Goal: Answer question/provide support

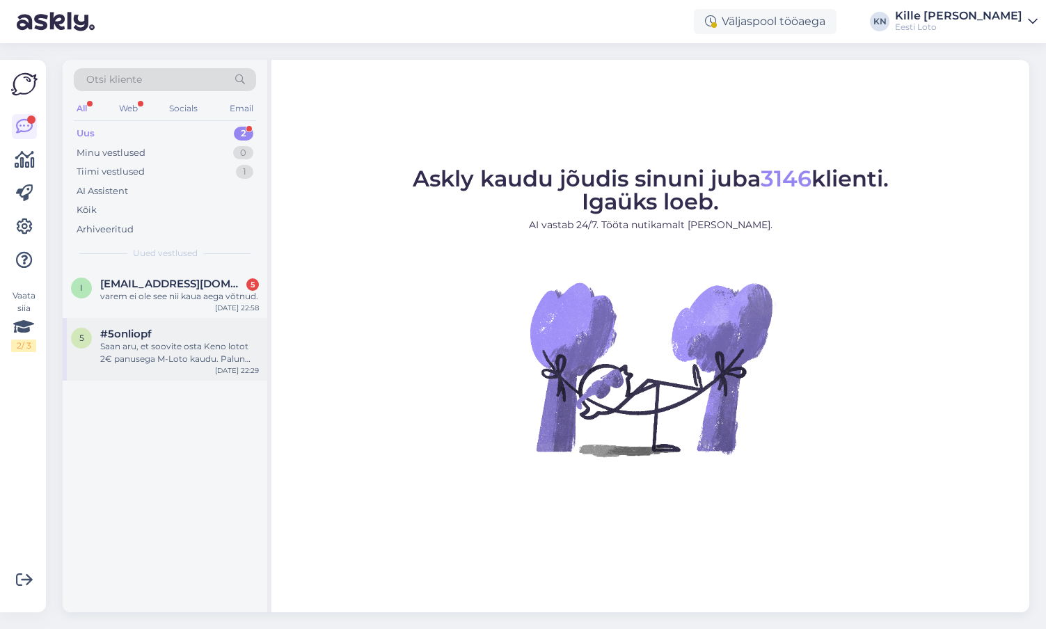
click at [147, 332] on span "#5onliopf" at bounding box center [126, 334] width 52 height 13
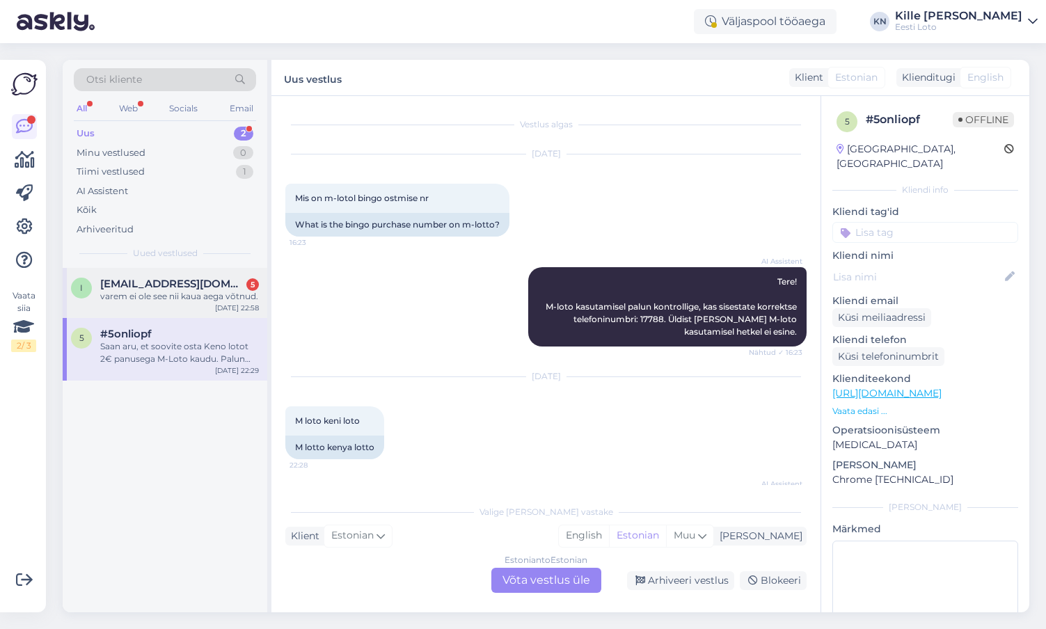
click at [194, 290] on span "[EMAIL_ADDRESS][DOMAIN_NAME]" at bounding box center [172, 284] width 145 height 13
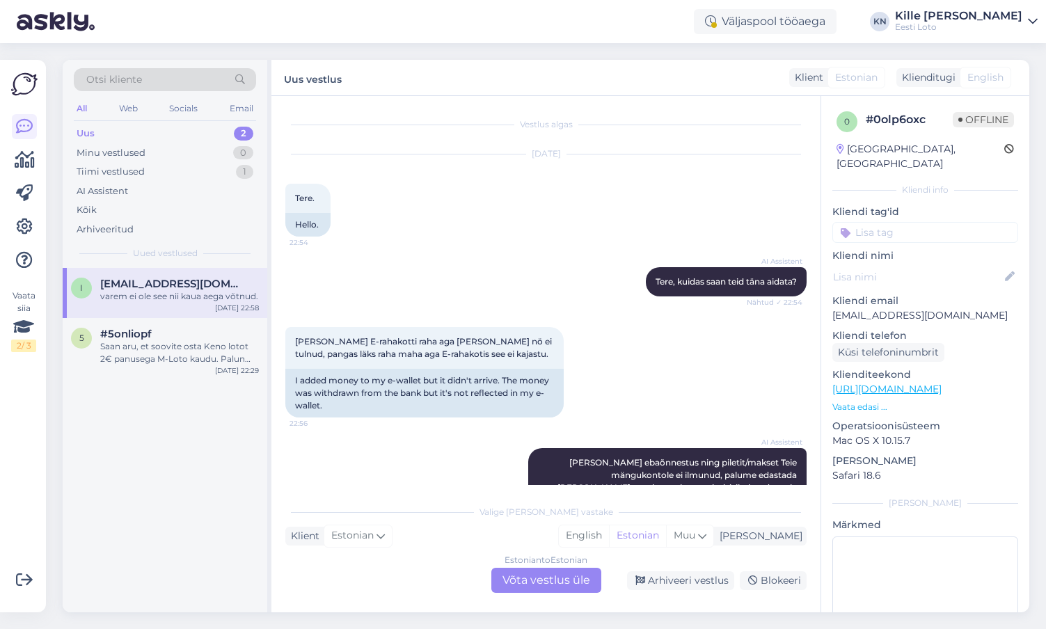
scroll to position [631, 0]
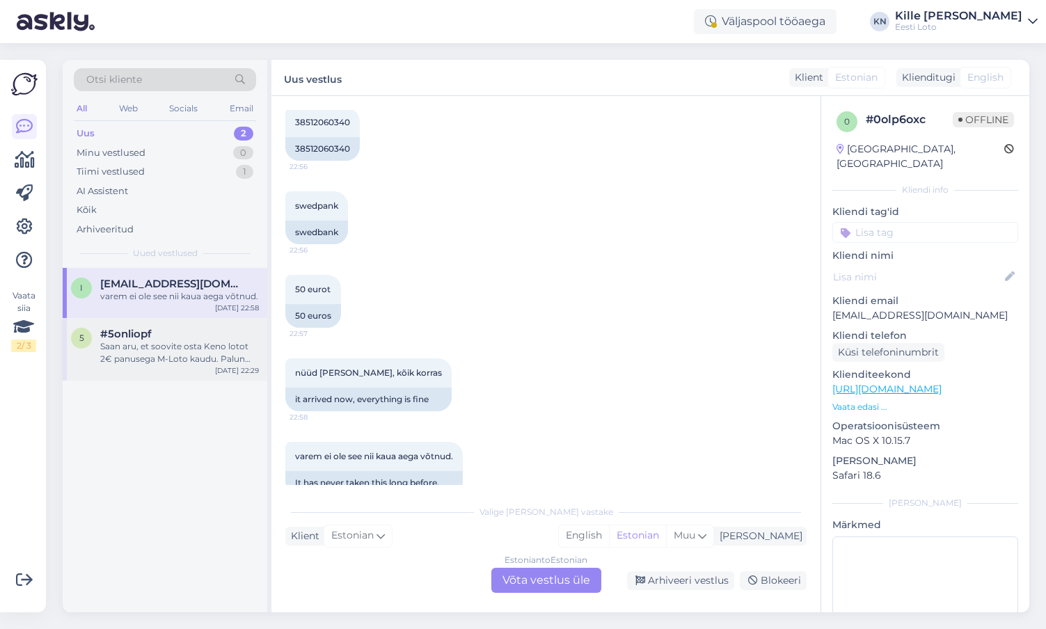
click at [146, 349] on div "Saan aru, et soovite osta Keno lotot 2€ panusega M-Loto kaudu. Palun oodake het…" at bounding box center [179, 352] width 159 height 25
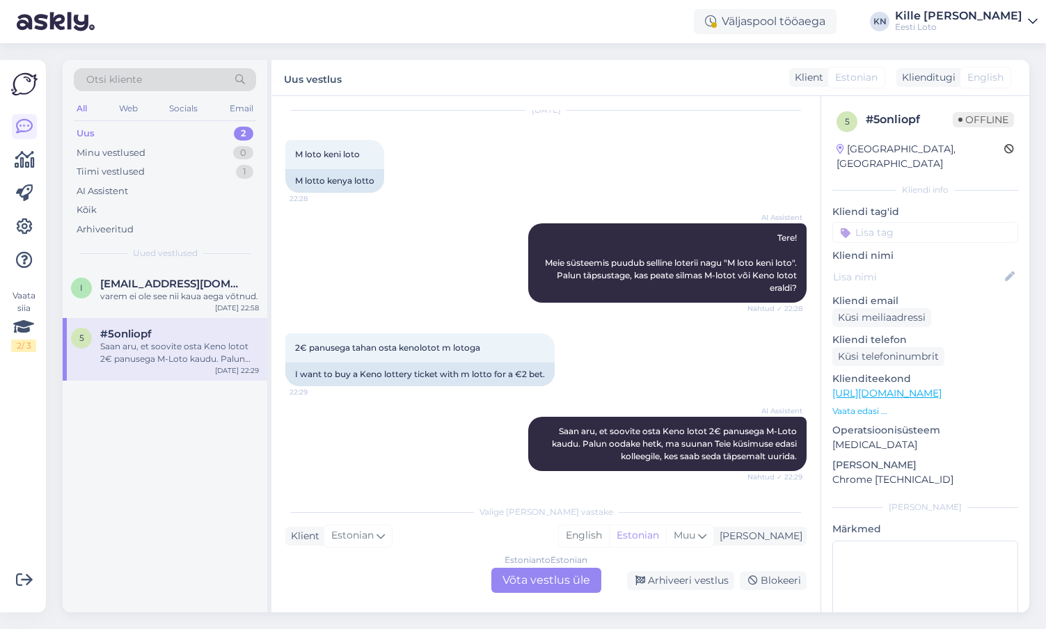
scroll to position [262, 0]
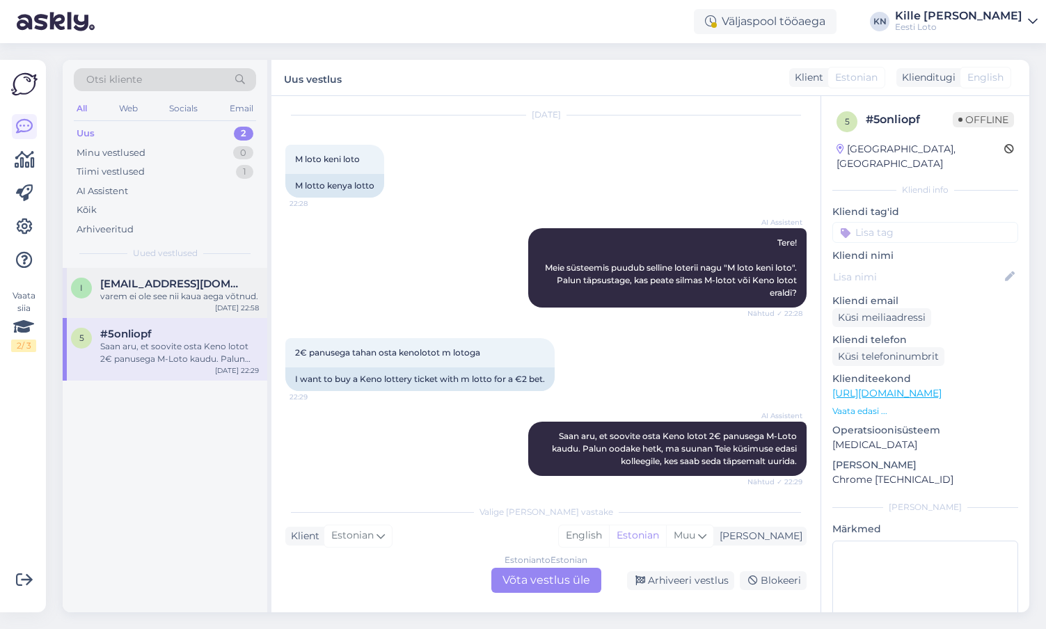
click at [246, 287] on div "[EMAIL_ADDRESS][DOMAIN_NAME]" at bounding box center [179, 284] width 159 height 13
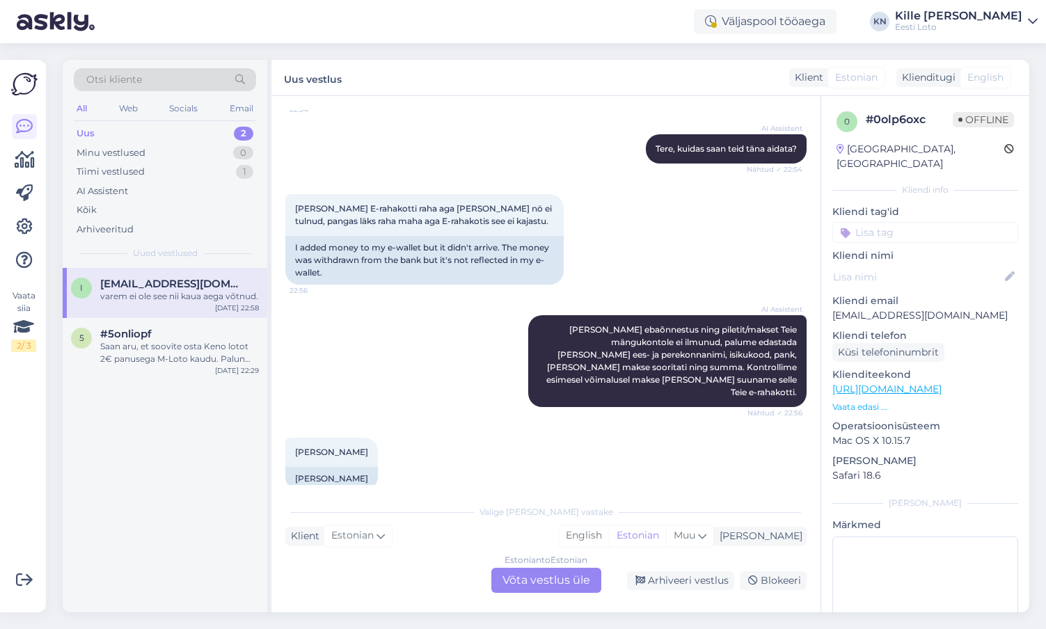
scroll to position [631, 0]
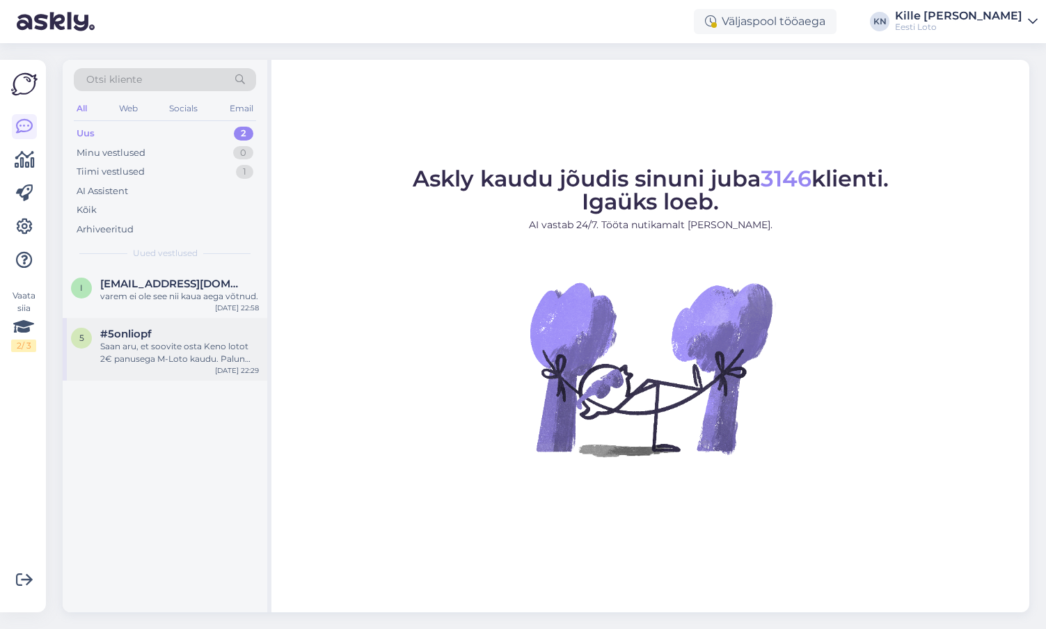
click at [116, 377] on div "5 #5onliopf Saan aru, et soovite osta Keno lotot 2€ panusega M-Loto kaudu. Palu…" at bounding box center [165, 349] width 205 height 63
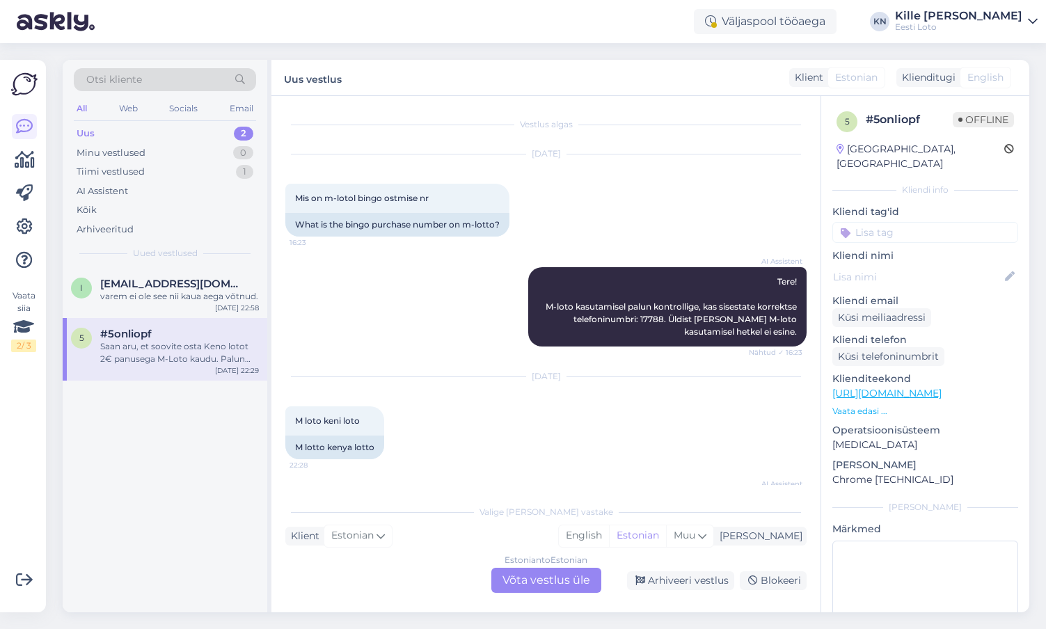
scroll to position [268, 0]
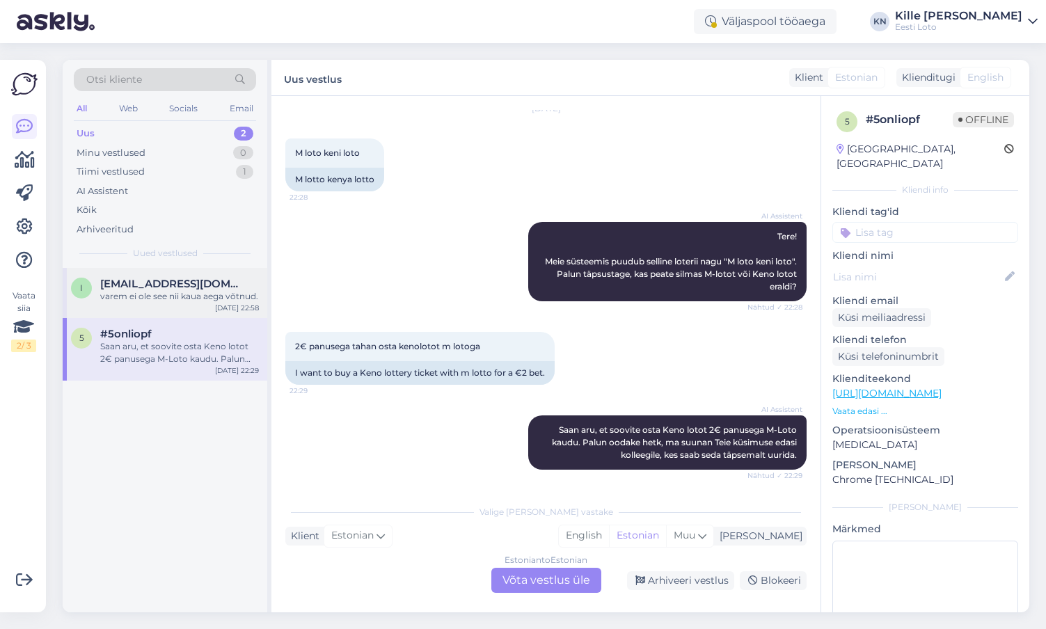
click at [141, 303] on div "i [EMAIL_ADDRESS][DOMAIN_NAME] varem ei ole see nii kaua aega võtnud. [DATE] 22…" at bounding box center [165, 293] width 205 height 50
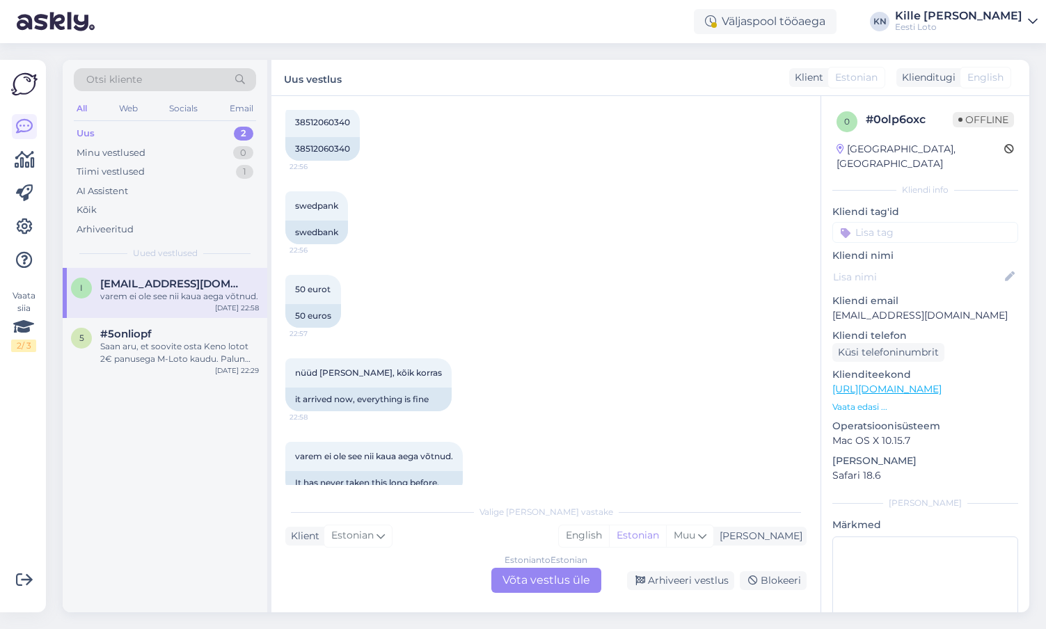
click at [566, 589] on div "Estonian to Estonian Võta vestlus üle" at bounding box center [547, 580] width 110 height 25
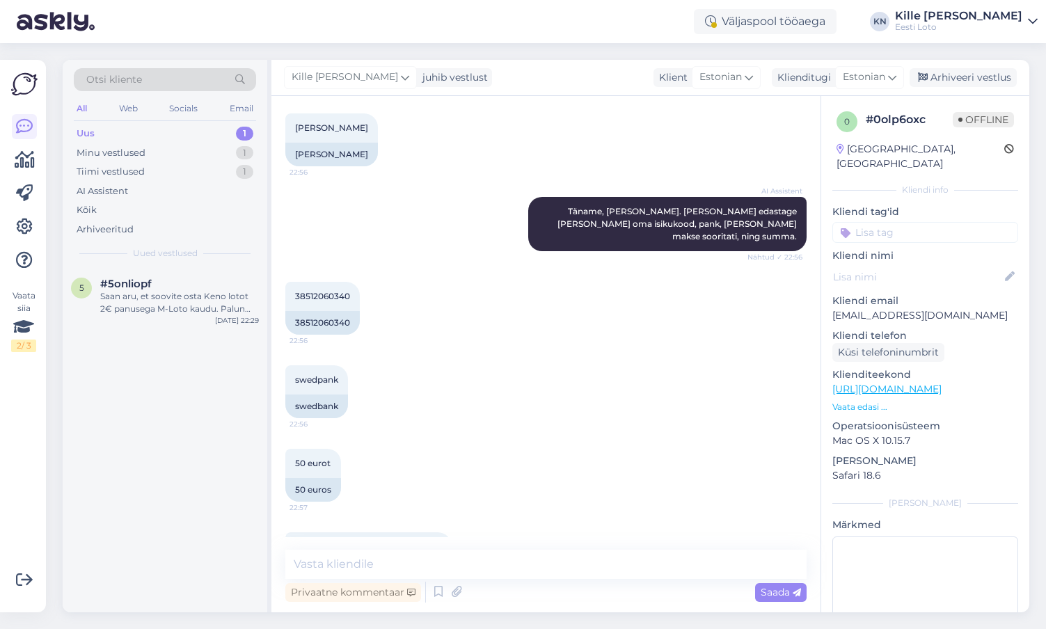
scroll to position [322, 0]
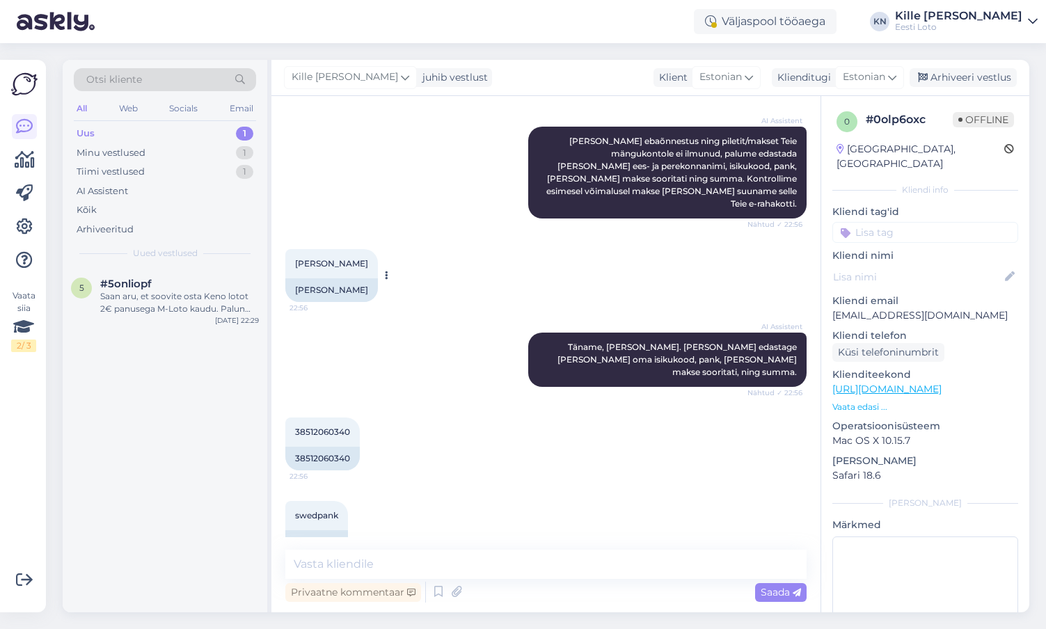
click at [330, 281] on div "[PERSON_NAME]" at bounding box center [331, 290] width 93 height 24
copy div "Nahkur"
click at [326, 447] on div "38512060340" at bounding box center [322, 459] width 74 height 24
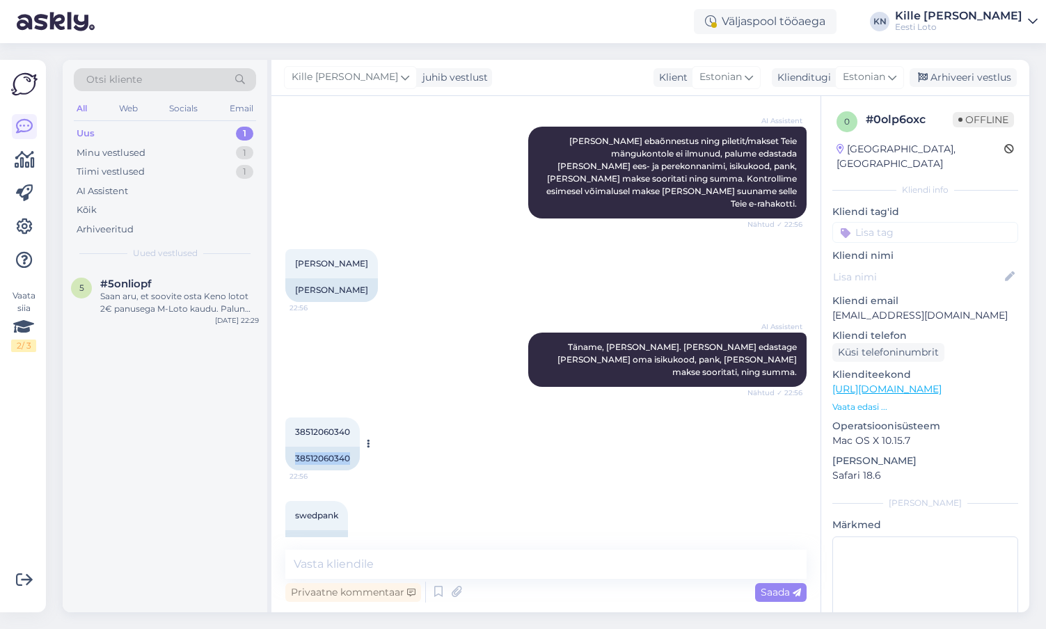
copy div "38512060340"
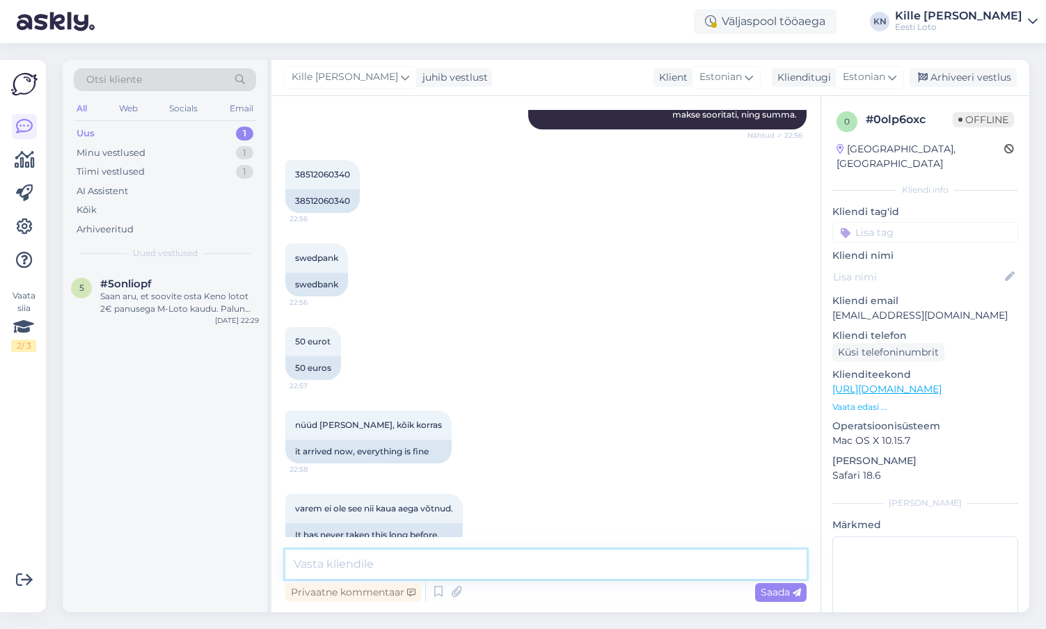
click at [365, 563] on textarea at bounding box center [545, 564] width 521 height 29
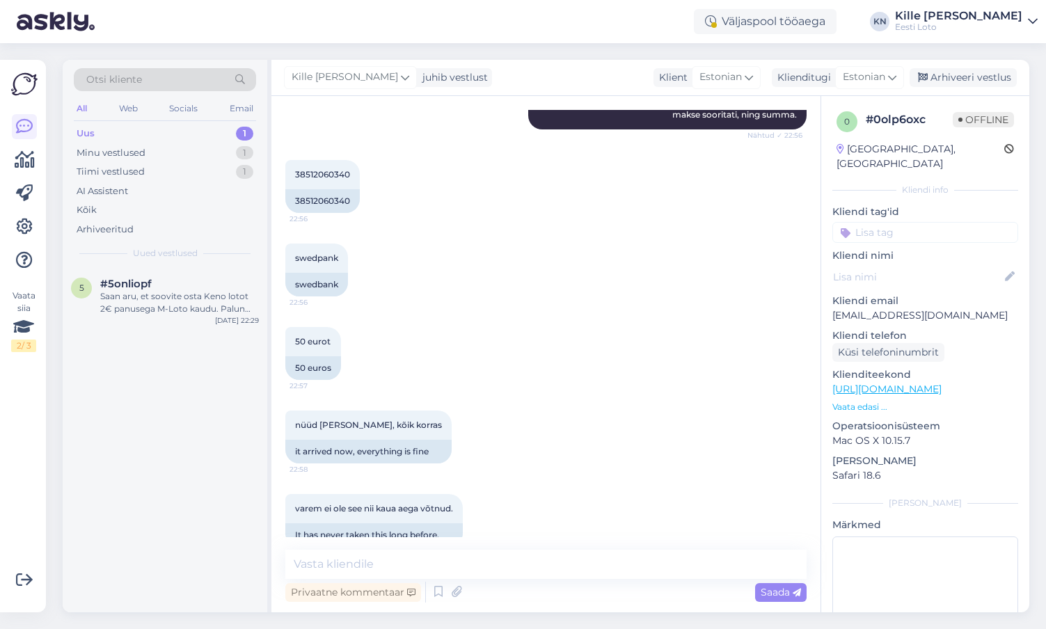
click at [872, 228] on input at bounding box center [926, 232] width 186 height 21
type input "e-ra"
click at [924, 267] on span "E-rahakott" at bounding box center [925, 271] width 45 height 8
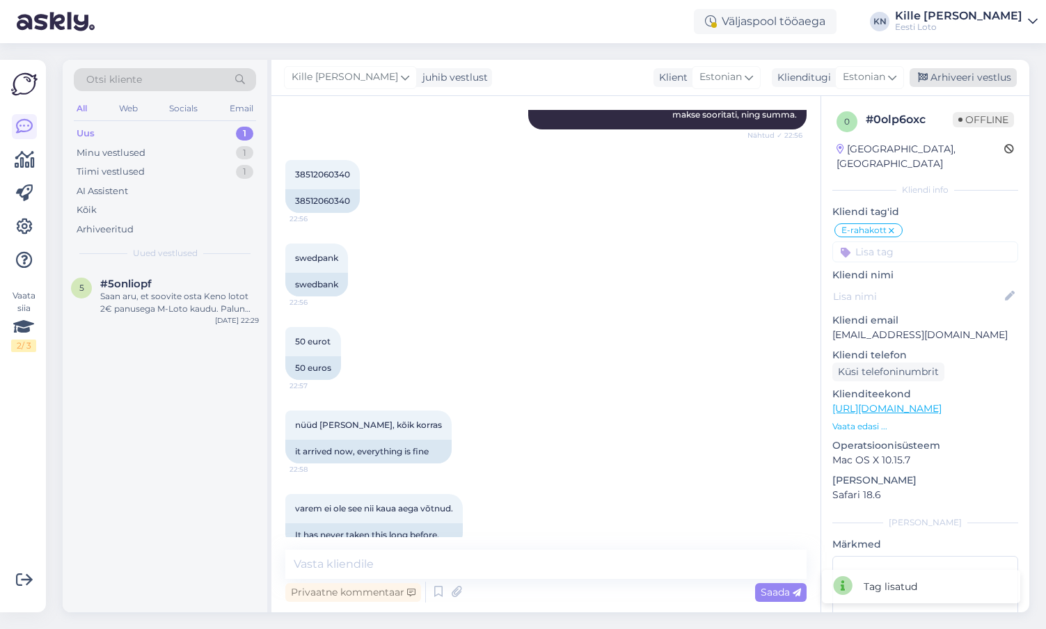
click at [954, 83] on div "Arhiveeri vestlus" at bounding box center [963, 77] width 107 height 19
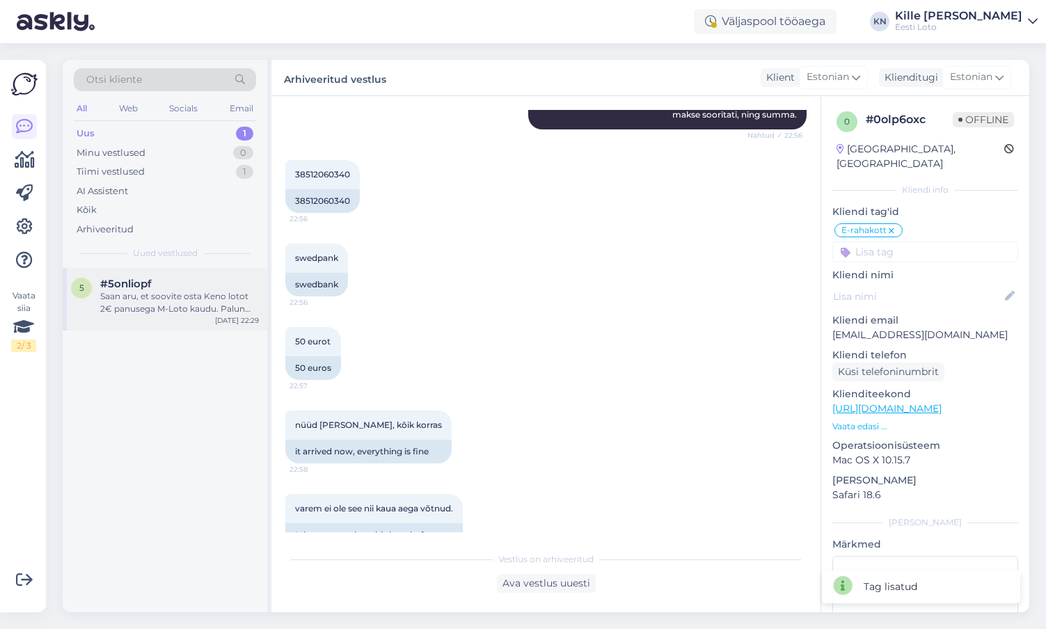
click at [167, 288] on div "#5onliopf" at bounding box center [179, 284] width 159 height 13
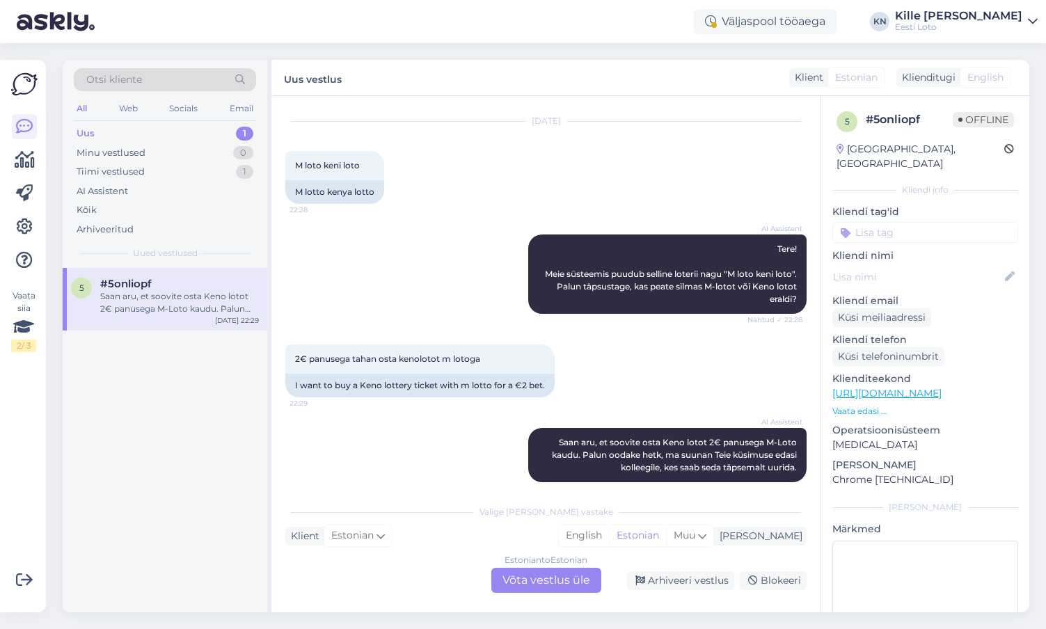
scroll to position [268, 0]
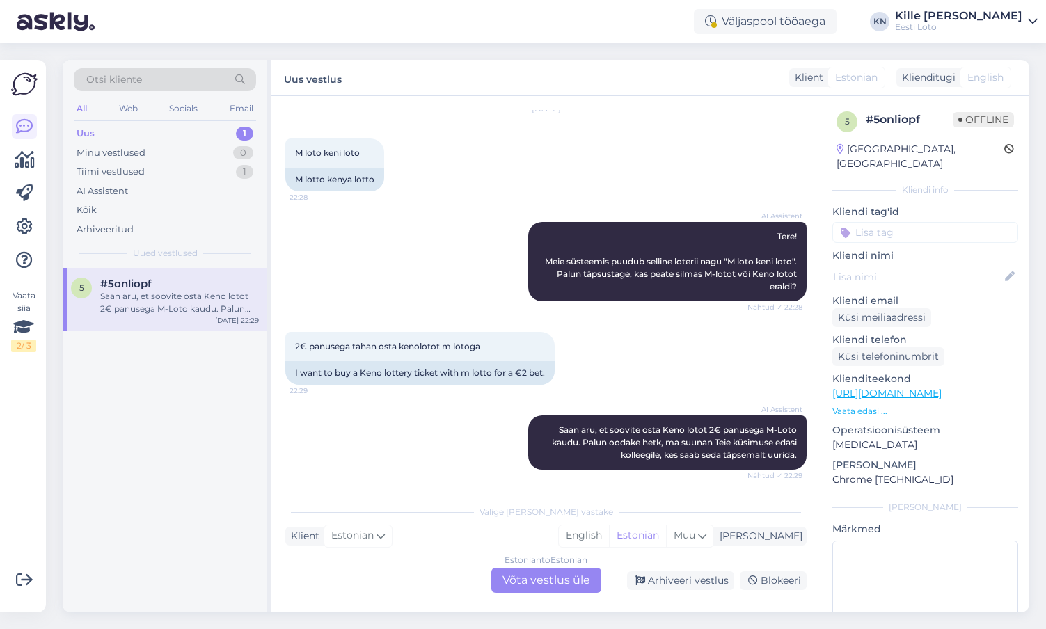
click at [517, 580] on div "Estonian to Estonian Võta vestlus üle" at bounding box center [547, 580] width 110 height 25
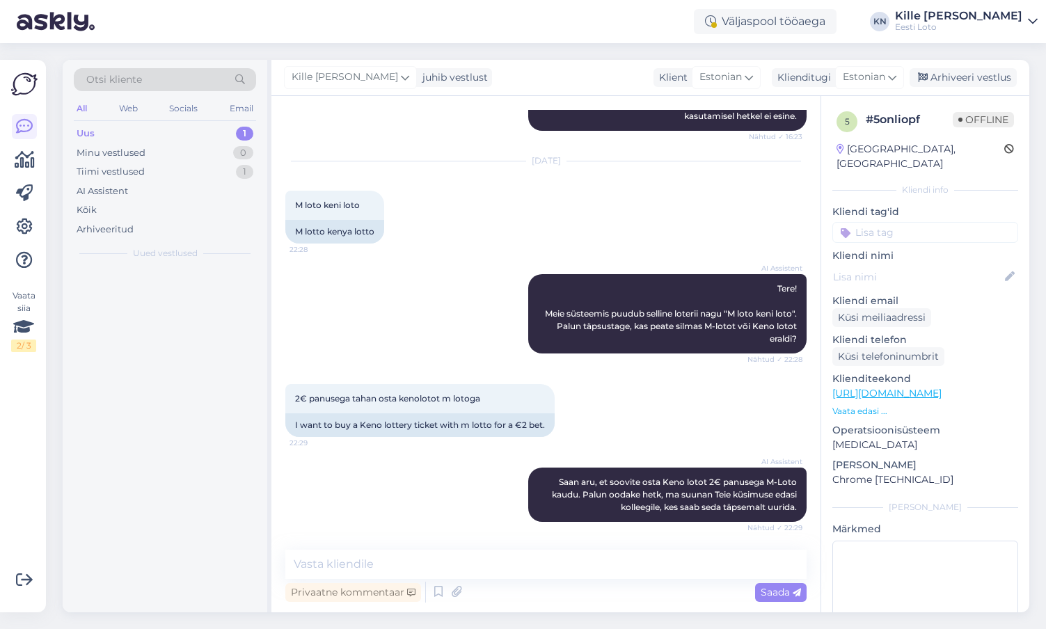
scroll to position [216, 0]
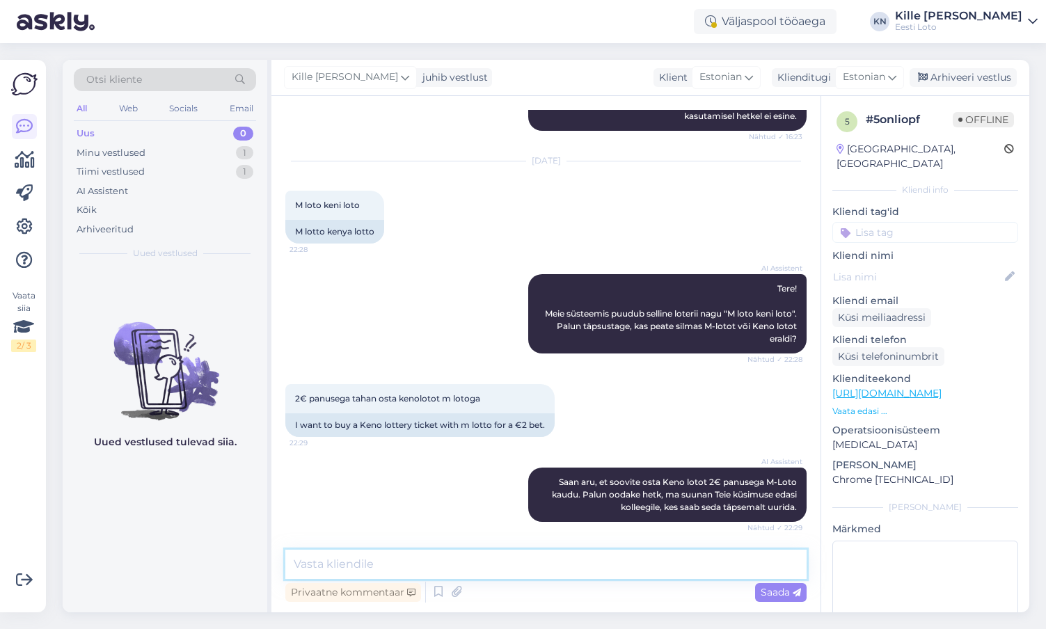
click at [490, 558] on textarea at bounding box center [545, 564] width 521 height 29
paste textarea "17788*1"
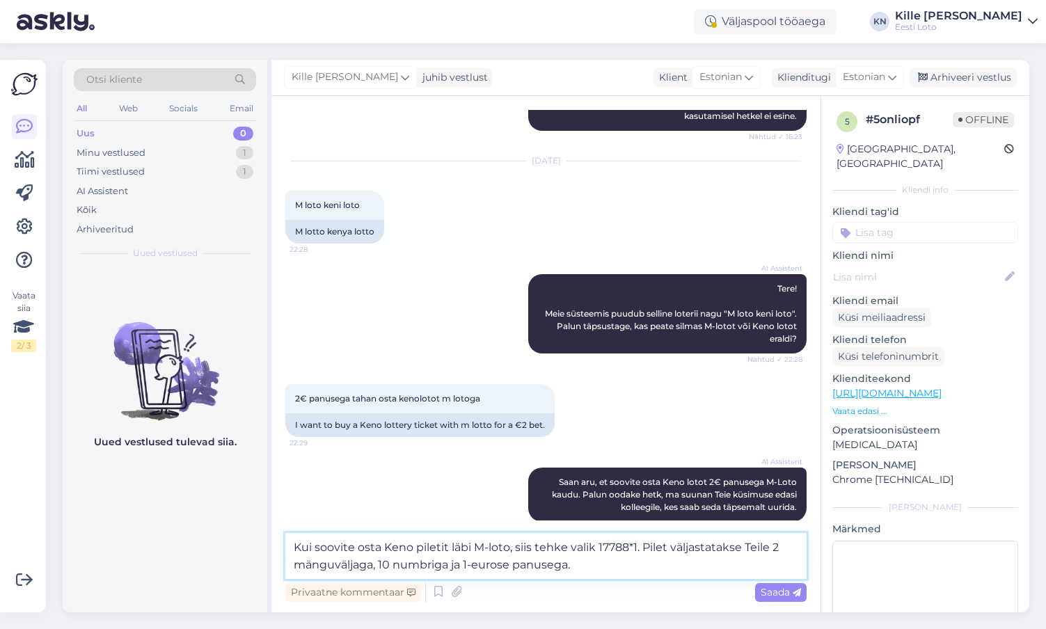
drag, startPoint x: 638, startPoint y: 565, endPoint x: 640, endPoint y: 548, distance: 17.6
click at [640, 548] on textarea "Kui soovite osta Keno piletit läbi M-loto, siis tehke valik 17788*1. Pilet välj…" at bounding box center [545, 556] width 521 height 46
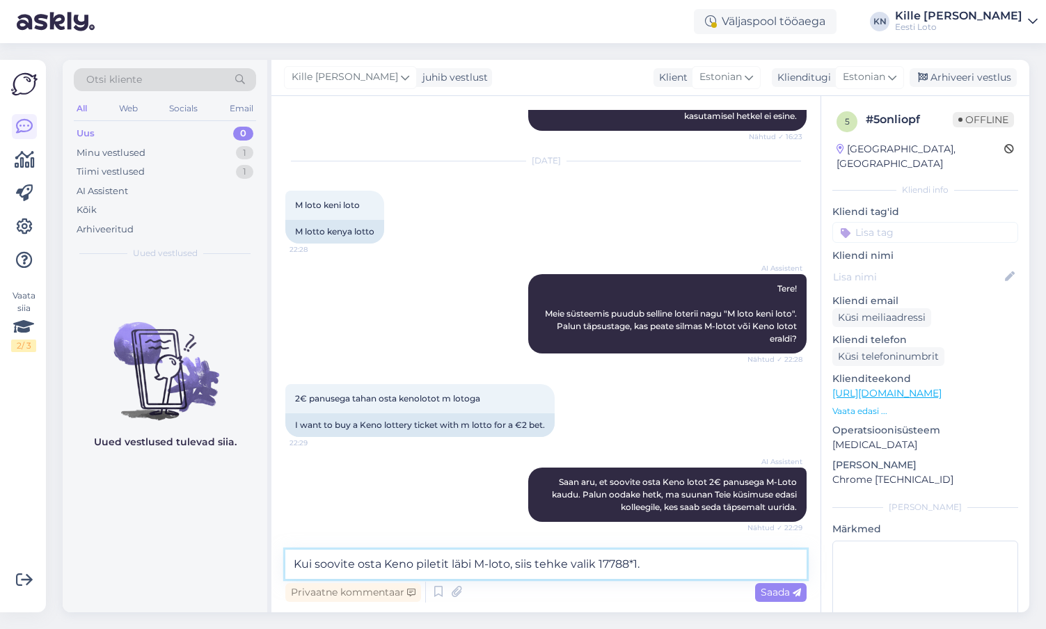
paste textarea "2 mänguvälja, 10 numbri ja 1 € panusega pilet."
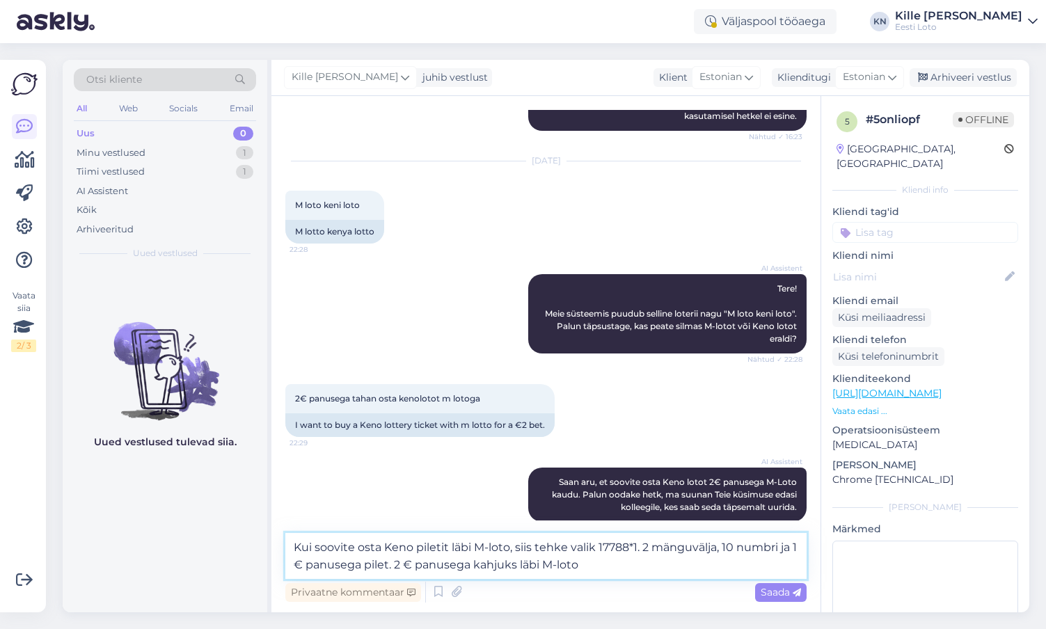
click at [475, 563] on textarea "Kui soovite osta Keno piletit läbi M-loto, siis tehke valik 17788*1. 2 mänguväl…" at bounding box center [545, 556] width 521 height 46
click at [635, 569] on textarea "Kui soovite osta Keno piletit läbi M-loto, siis tehke valik 17788*1. 2 mänguväl…" at bounding box center [545, 556] width 521 height 46
click at [642, 550] on textarea "Kui soovite osta Keno piletit läbi M-loto, siis tehke valik 17788*1. 2 mänguväl…" at bounding box center [545, 556] width 521 height 46
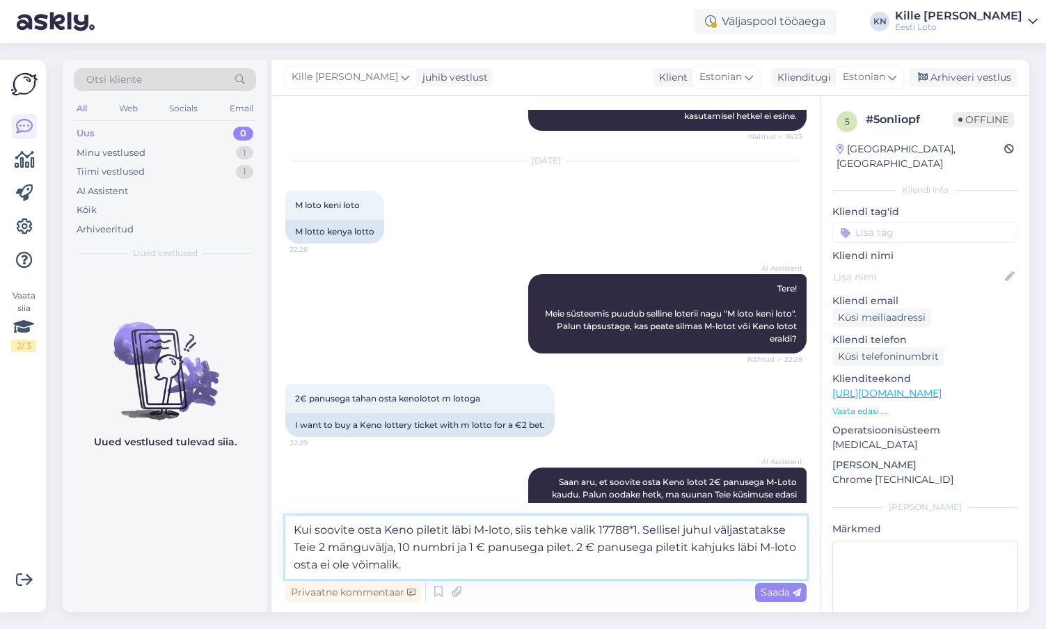
click at [657, 574] on textarea "Kui soovite osta Keno piletit läbi M-loto, siis tehke valik 17788*1. Sellisel j…" at bounding box center [545, 547] width 521 height 63
click at [310, 547] on textarea "Kui soovite osta Keno piletit läbi M-loto, siis tehke valik 17788*1. Sellisel j…" at bounding box center [545, 547] width 521 height 63
click at [495, 576] on textarea "Kui soovite osta Keno piletit läbi M-loto, siis tehke valik 17788*1. Sellisel j…" at bounding box center [545, 547] width 521 height 63
type textarea "Kui soovite osta Keno piletit läbi M-loto, siis tehke valik 17788*1. Sellisel j…"
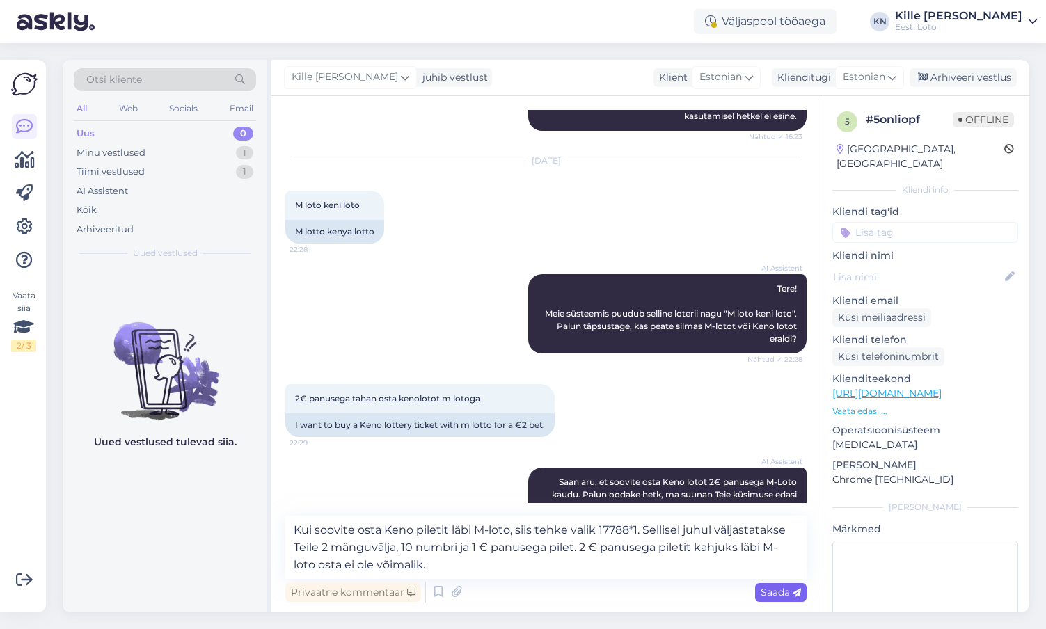
click at [781, 595] on span "Saada" at bounding box center [781, 592] width 40 height 13
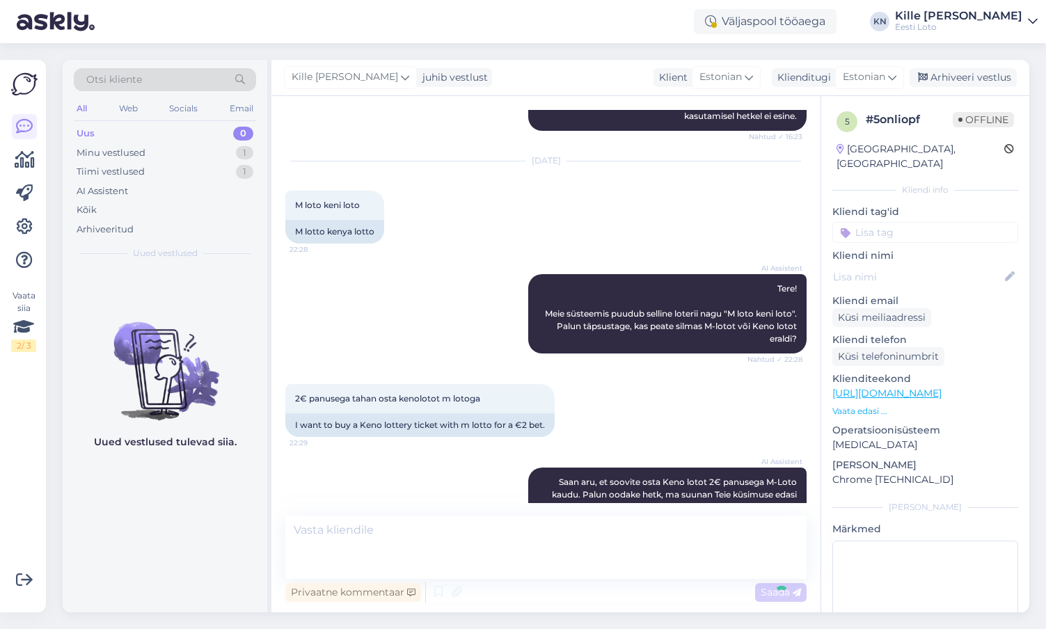
scroll to position [343, 0]
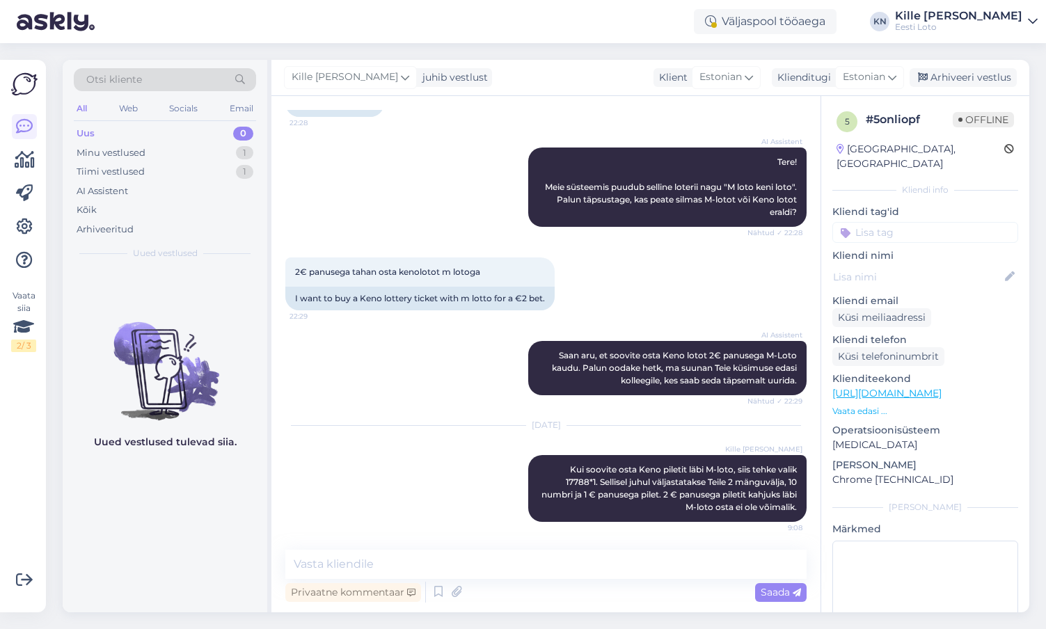
click at [899, 229] on input at bounding box center [926, 232] width 186 height 21
type input "m-lot"
click at [918, 264] on div "M-loto" at bounding box center [926, 271] width 42 height 14
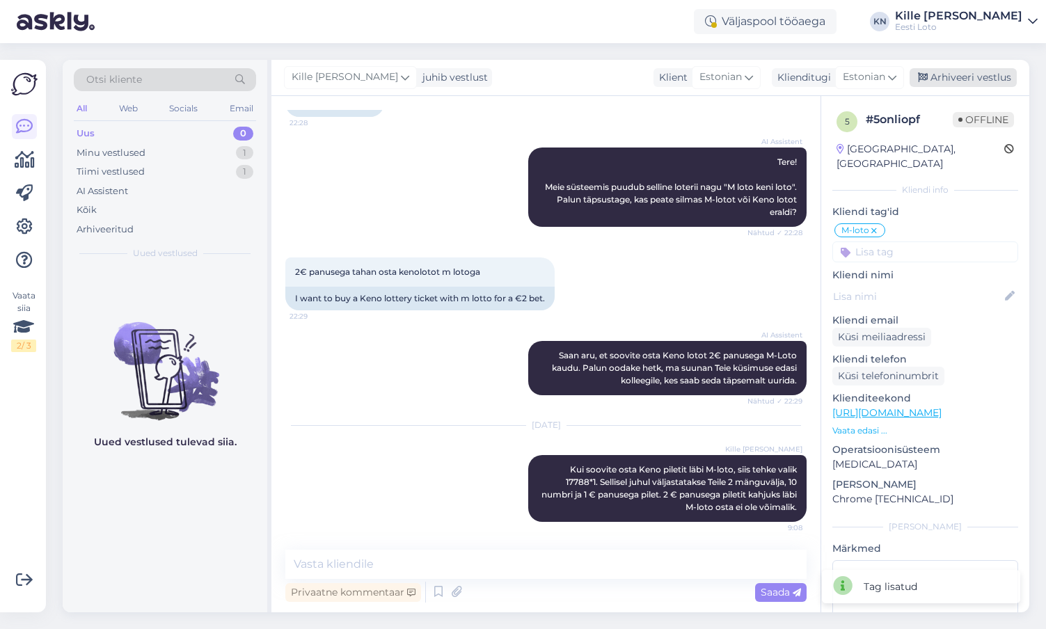
click at [971, 79] on div "Arhiveeri vestlus" at bounding box center [963, 77] width 107 height 19
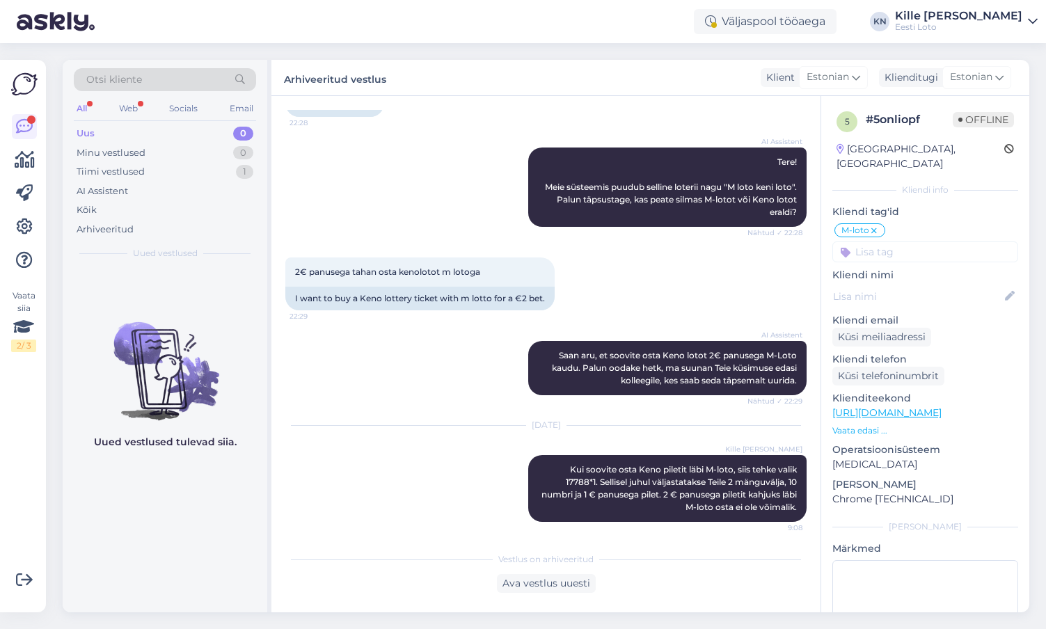
click at [113, 139] on div "Uus 0" at bounding box center [165, 133] width 182 height 19
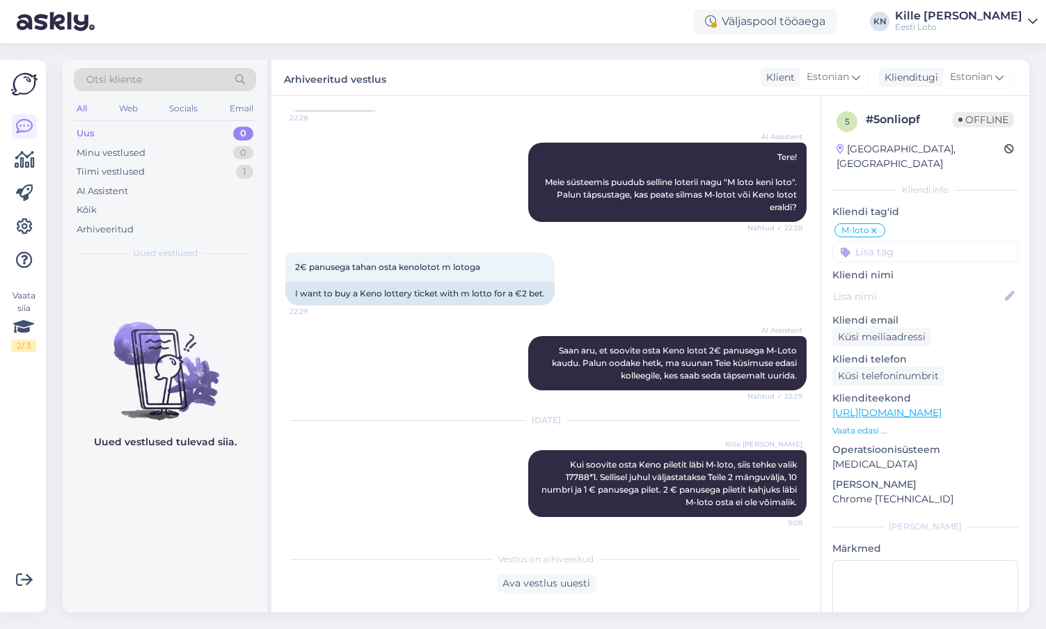
click at [117, 129] on div "Uus 0" at bounding box center [165, 133] width 182 height 19
click at [102, 213] on div "Kõik" at bounding box center [165, 209] width 182 height 19
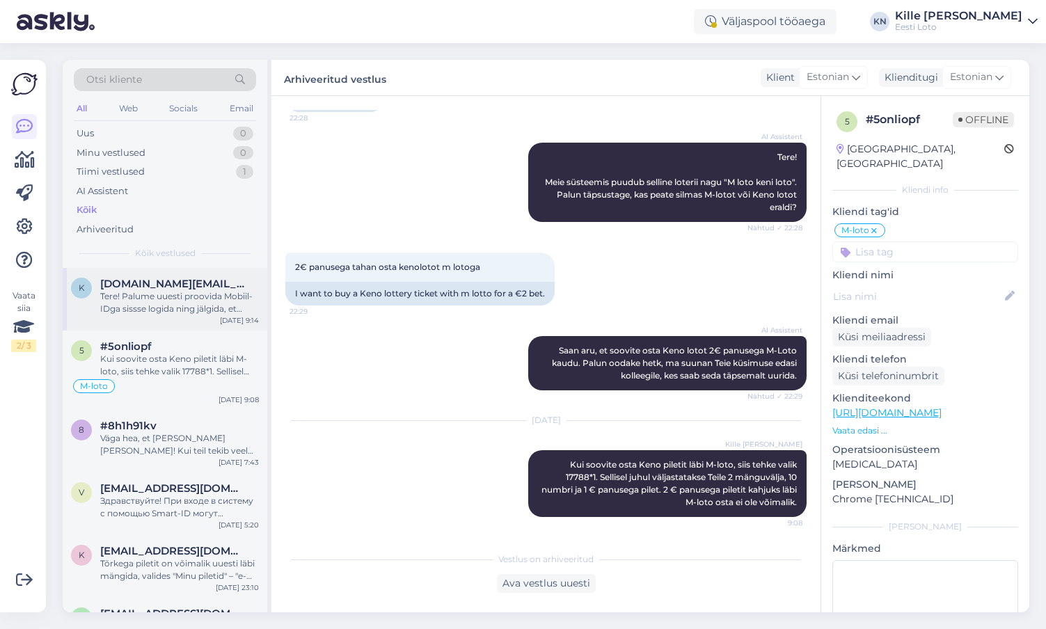
click at [141, 293] on div "Tere! Palume uuesti proovida Mobiil-IDga sissse logida ning jälgida, et sinine …" at bounding box center [179, 302] width 159 height 25
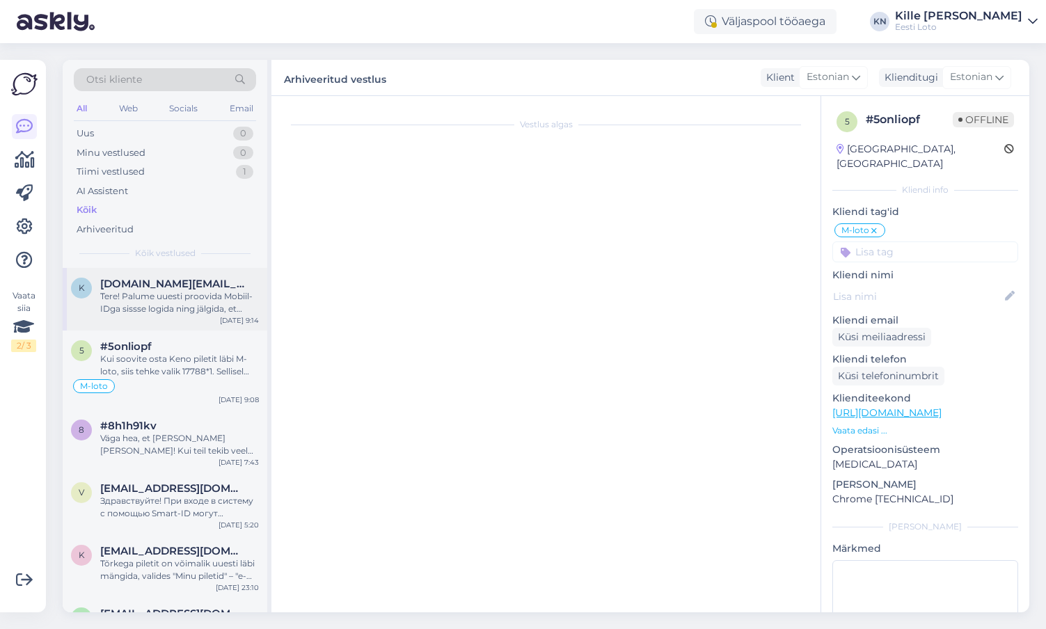
scroll to position [0, 0]
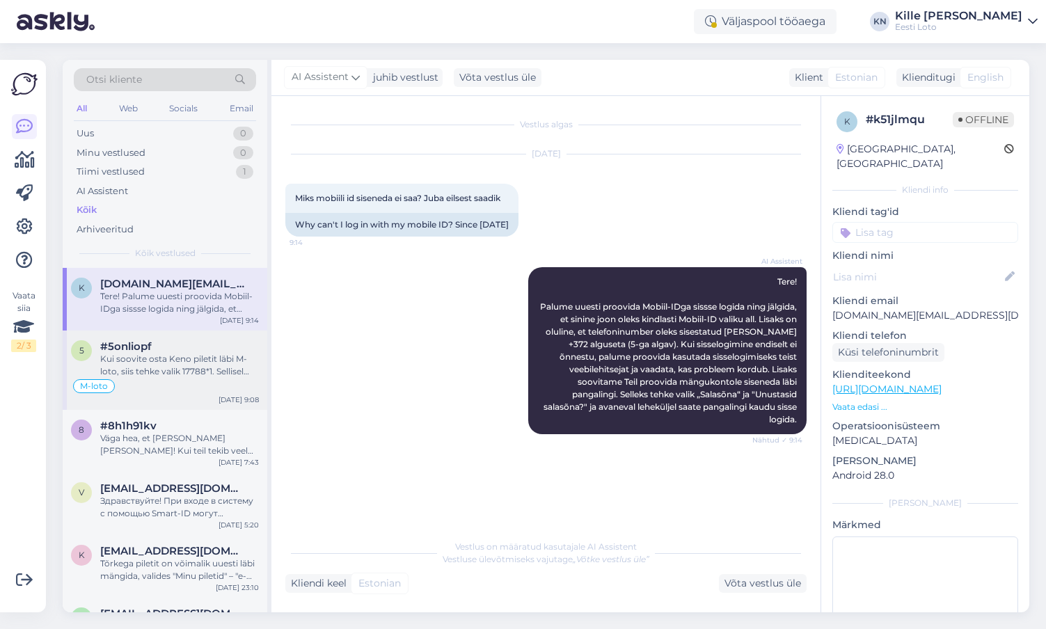
click at [174, 376] on div "Kui soovite osta Keno piletit läbi M-loto, siis tehke valik 17788*1. Sellisel j…" at bounding box center [179, 365] width 159 height 25
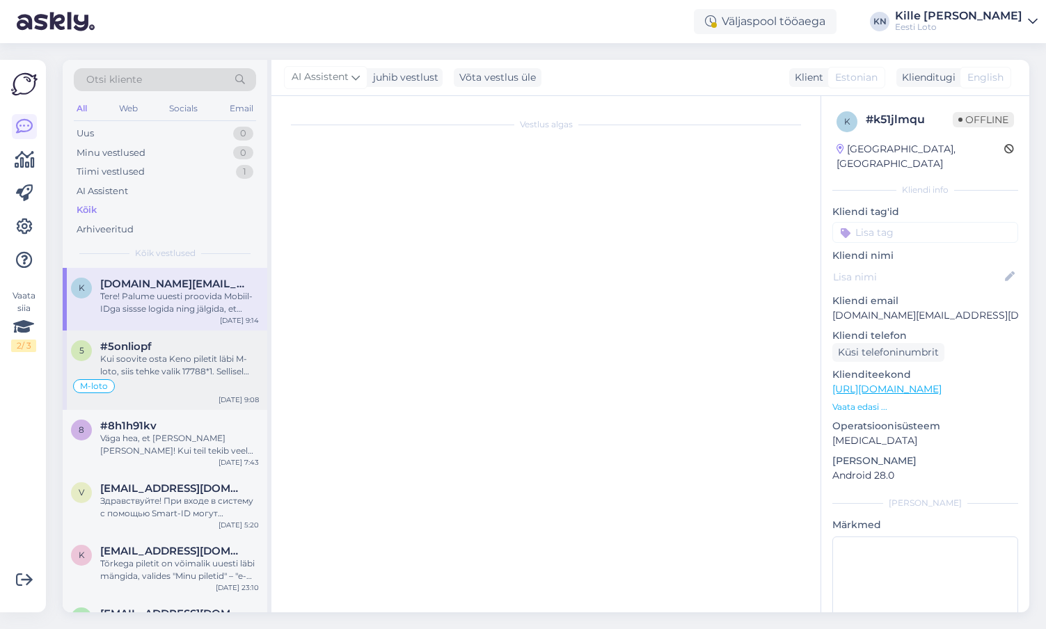
scroll to position [347, 0]
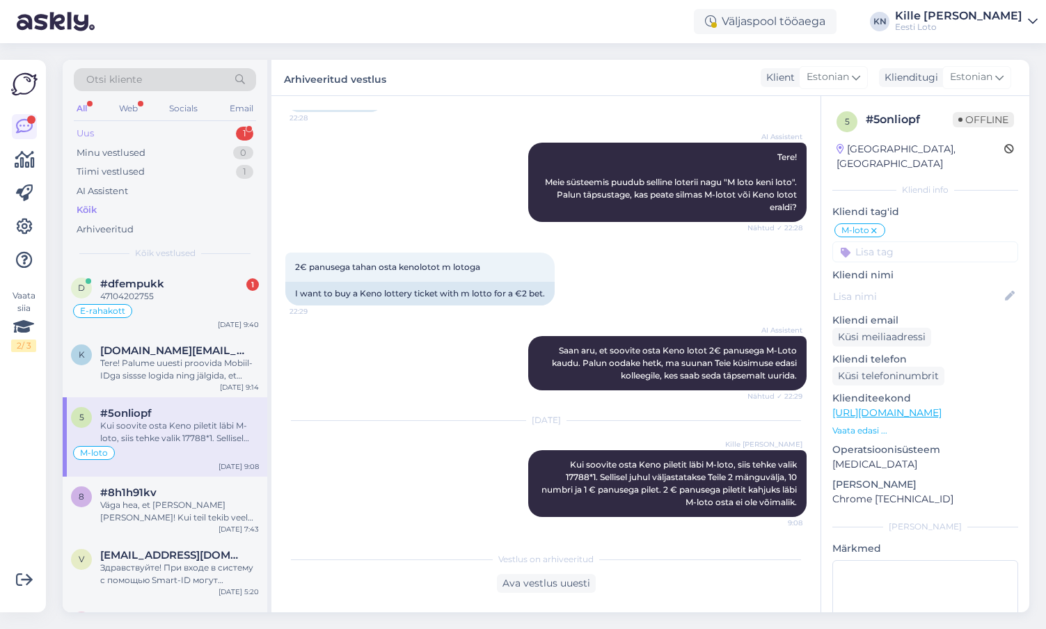
click at [140, 136] on div "Uus 1" at bounding box center [165, 133] width 182 height 19
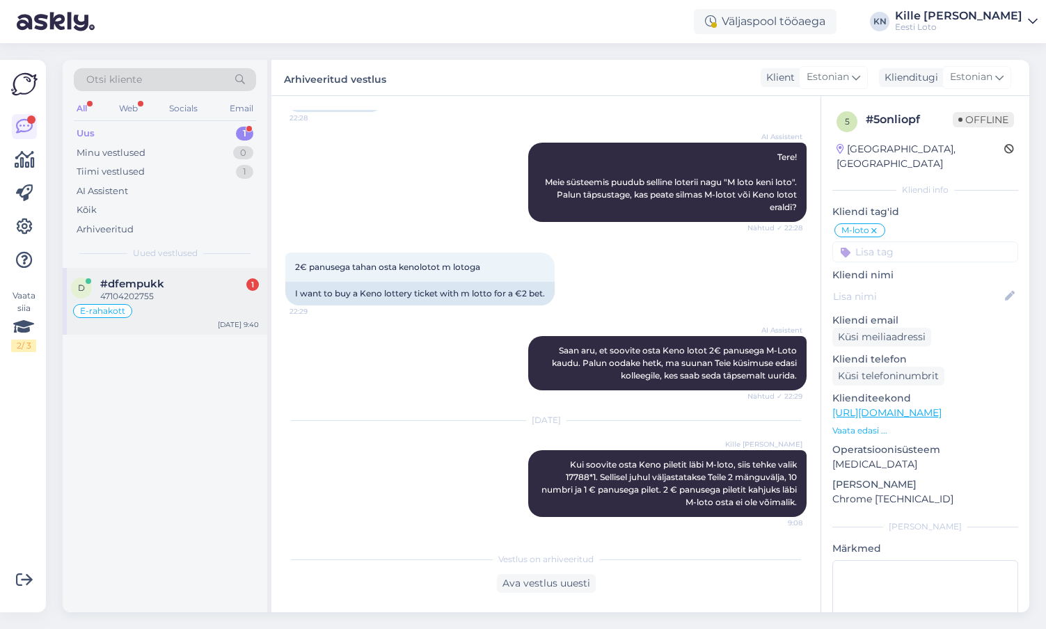
click at [188, 278] on div "d #dfempukk 1 47104202755 E-rahakott [DATE] 9:40" at bounding box center [165, 301] width 205 height 67
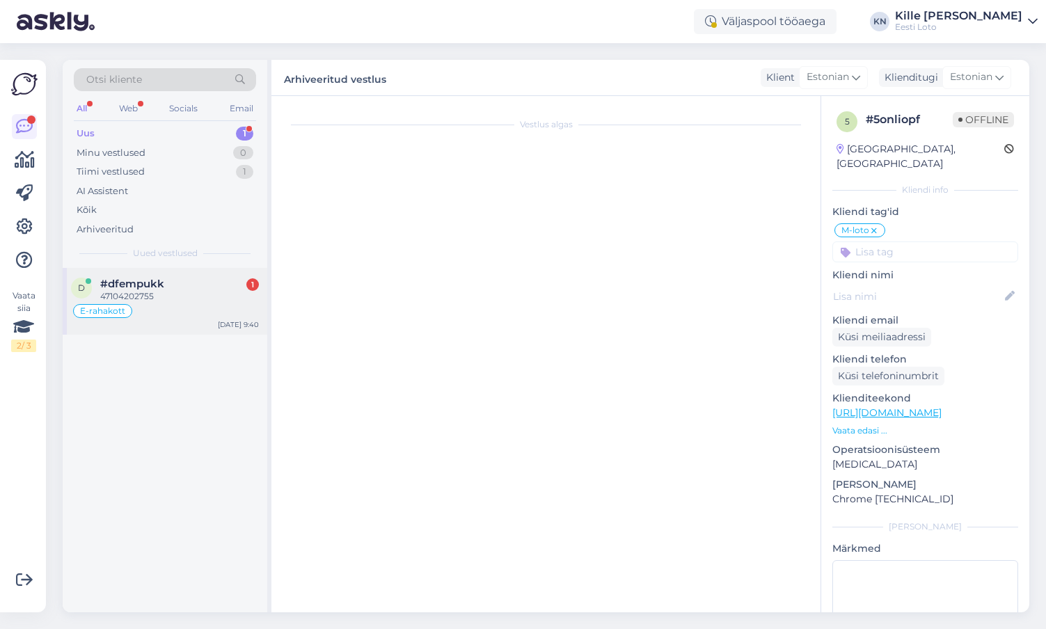
scroll to position [893, 0]
